Goal: Navigation & Orientation: Find specific page/section

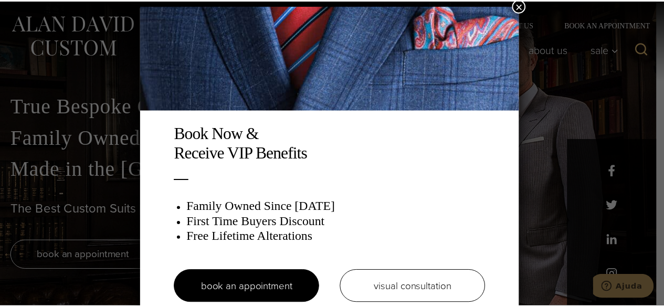
scroll to position [5, 0]
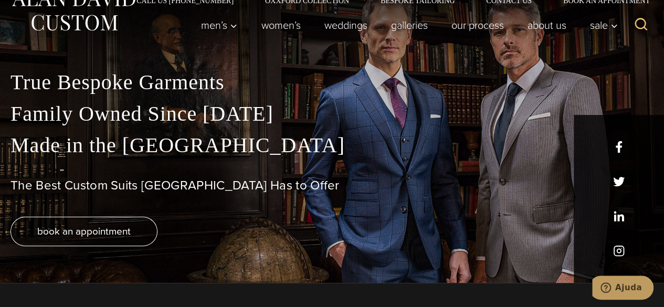
scroll to position [0, 0]
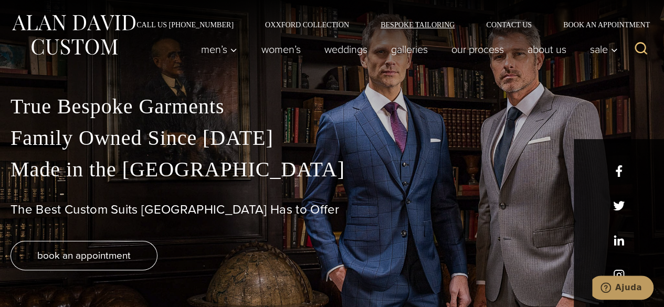
click at [412, 23] on link "Bespoke Tailoring" at bounding box center [418, 24] width 106 height 7
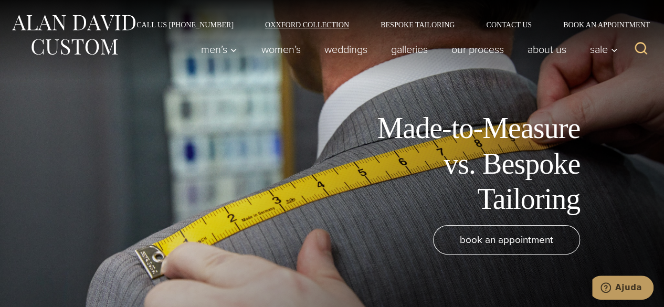
click at [307, 26] on link "Oxxford Collection" at bounding box center [307, 24] width 116 height 7
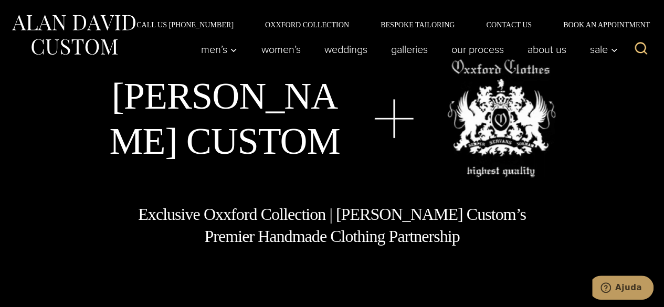
drag, startPoint x: 99, startPoint y: 25, endPoint x: 114, endPoint y: 25, distance: 15.2
click at [99, 25] on img at bounding box center [74, 35] width 126 height 47
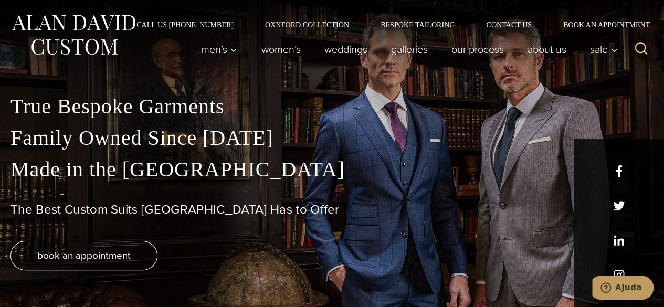
click at [93, 39] on img at bounding box center [74, 35] width 126 height 47
